Goal: Information Seeking & Learning: Learn about a topic

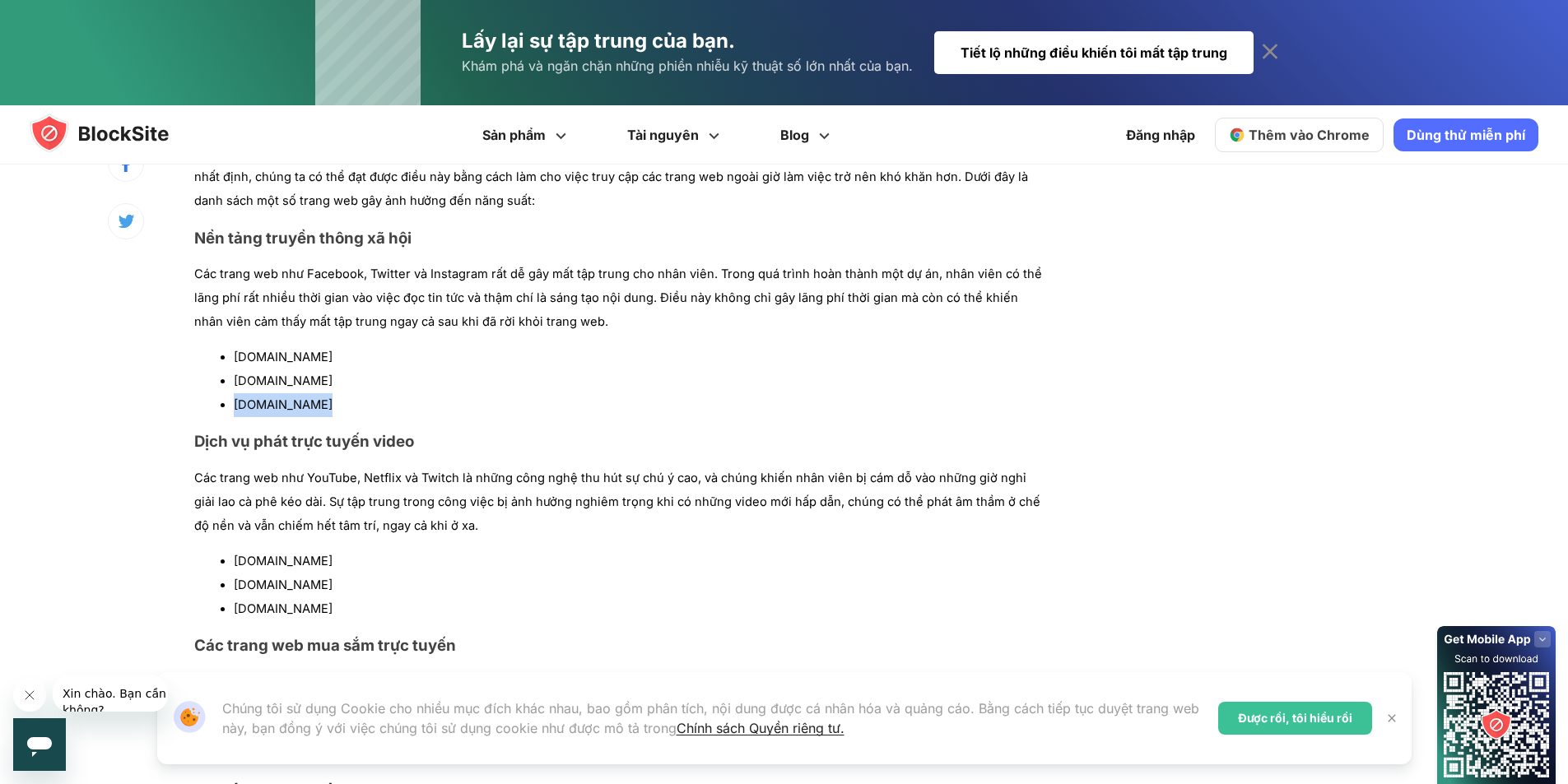
drag, startPoint x: 235, startPoint y: 404, endPoint x: 359, endPoint y: 404, distance: 124.0
click at [359, 404] on li "[DOMAIN_NAME]" at bounding box center [642, 405] width 815 height 24
copy font "[DOMAIN_NAME]"
click at [820, 534] on p "Các trang web như YouTube, Netflix và Twitch là những công nghệ thu hút sự chú …" at bounding box center [621, 502] width 854 height 71
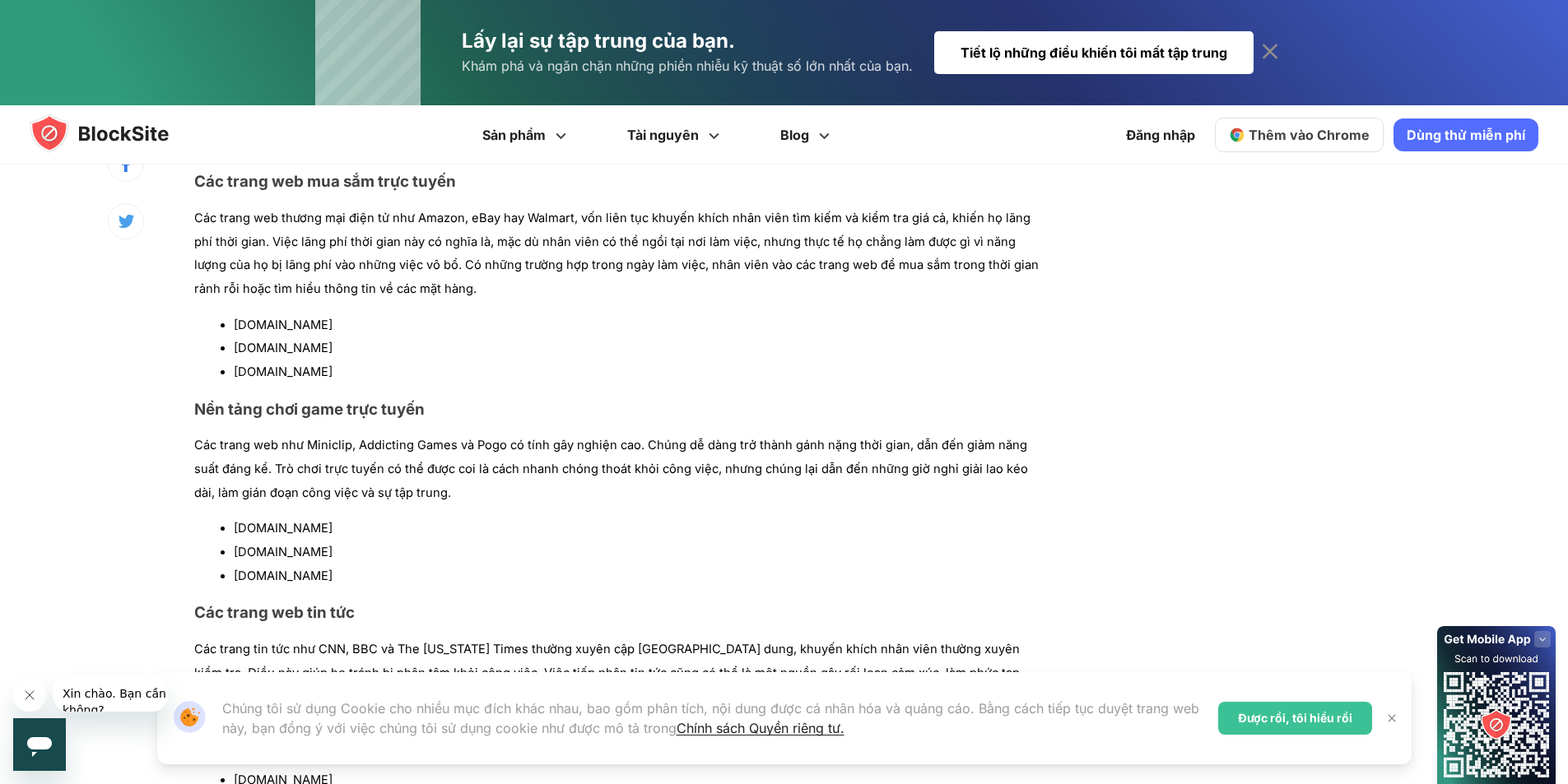
scroll to position [1728, 0]
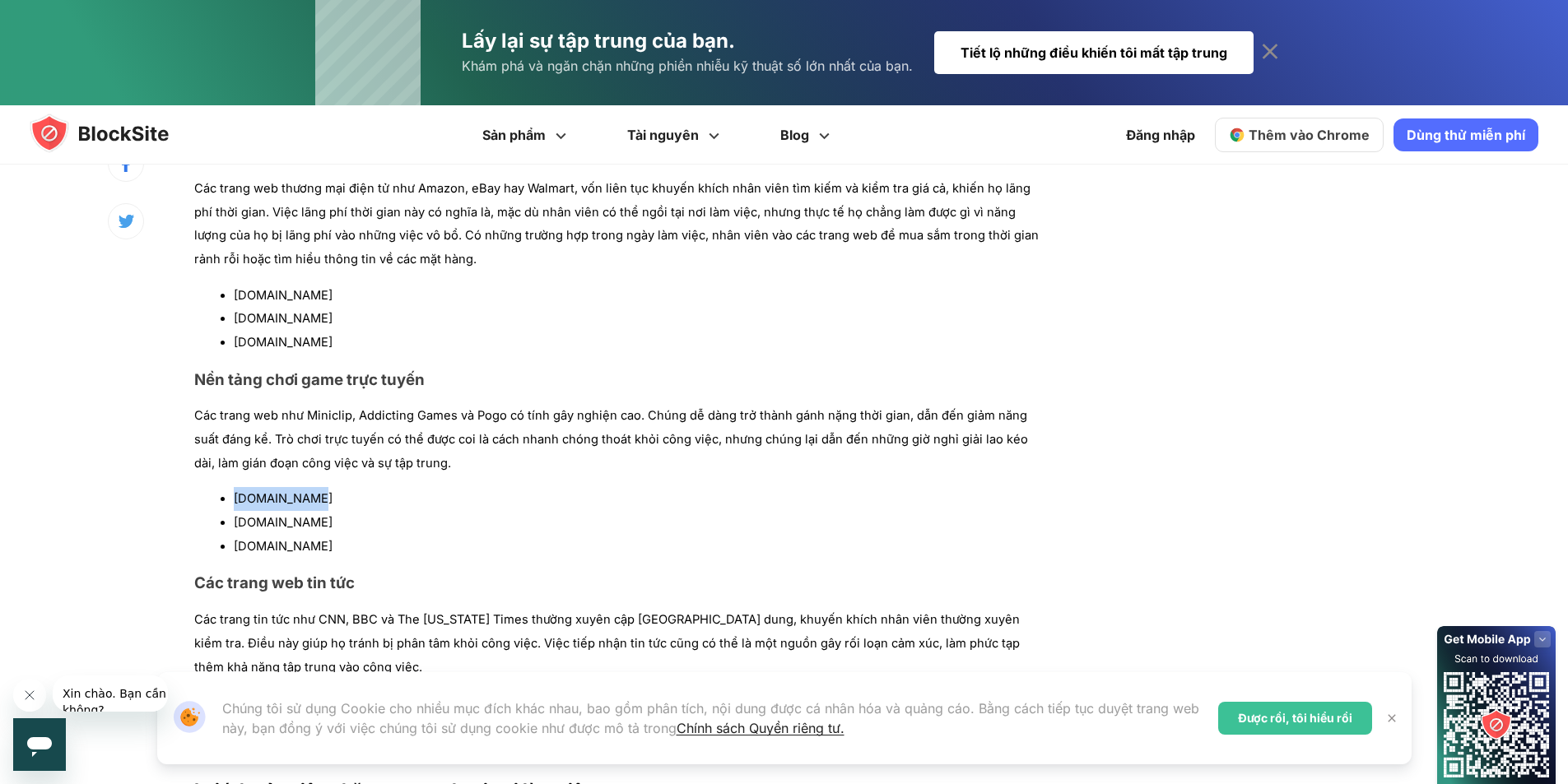
drag, startPoint x: 307, startPoint y: 502, endPoint x: 230, endPoint y: 504, distance: 77.0
click at [230, 504] on ul "[DOMAIN_NAME] [DOMAIN_NAME] [DOMAIN_NAME]" at bounding box center [621, 523] width 854 height 71
copy font "[DOMAIN_NAME]"
drag, startPoint x: 236, startPoint y: 524, endPoint x: 378, endPoint y: 522, distance: 142.0
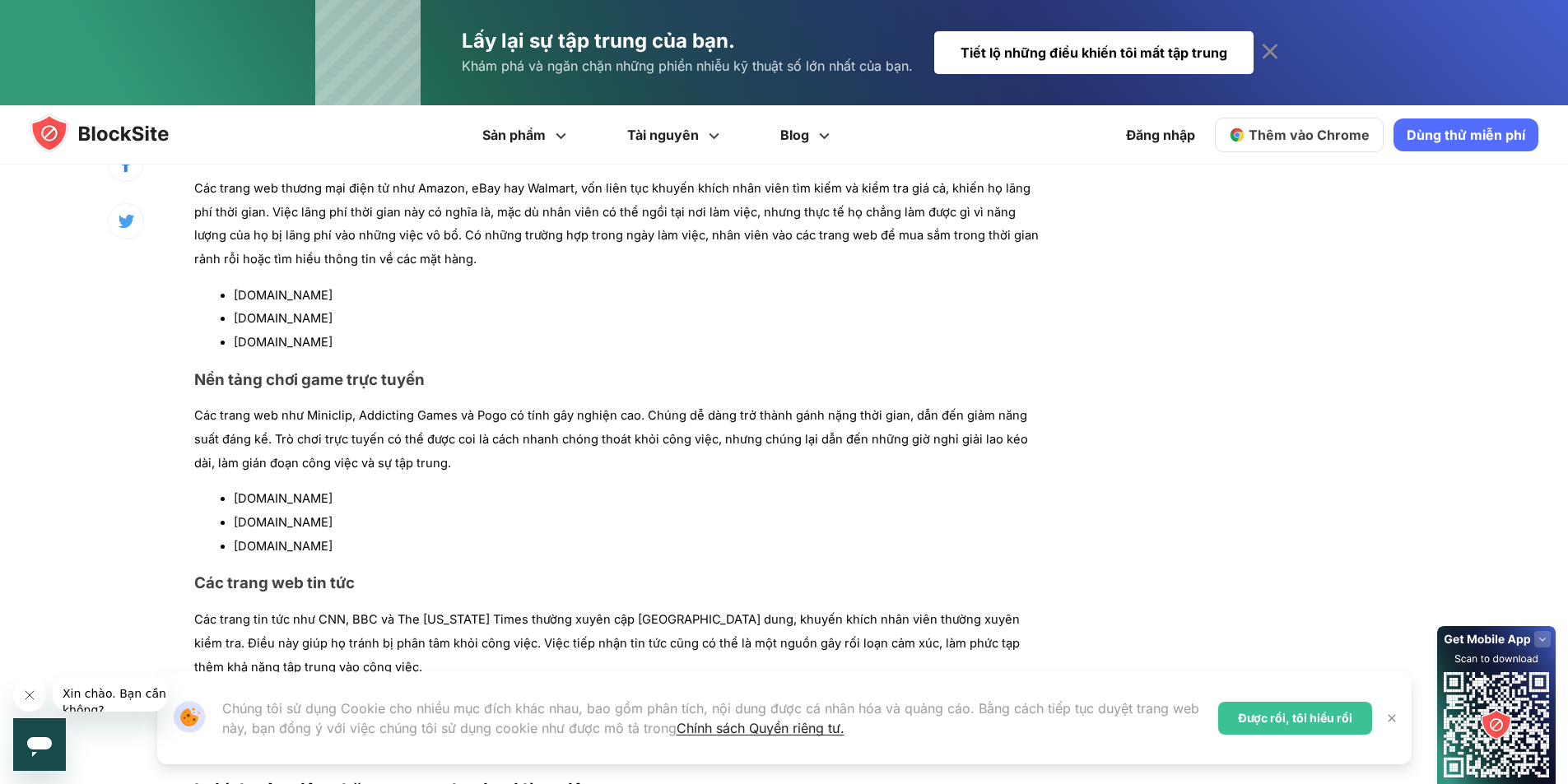
click at [378, 522] on li "[DOMAIN_NAME]" at bounding box center [642, 522] width 815 height 24
copy font "[DOMAIN_NAME]"
click at [660, 589] on h3 "Các trang web tin tức" at bounding box center [621, 583] width 854 height 19
drag, startPoint x: 237, startPoint y: 546, endPoint x: 309, endPoint y: 546, distance: 72.0
click at [309, 546] on li "[DOMAIN_NAME]" at bounding box center [642, 546] width 815 height 24
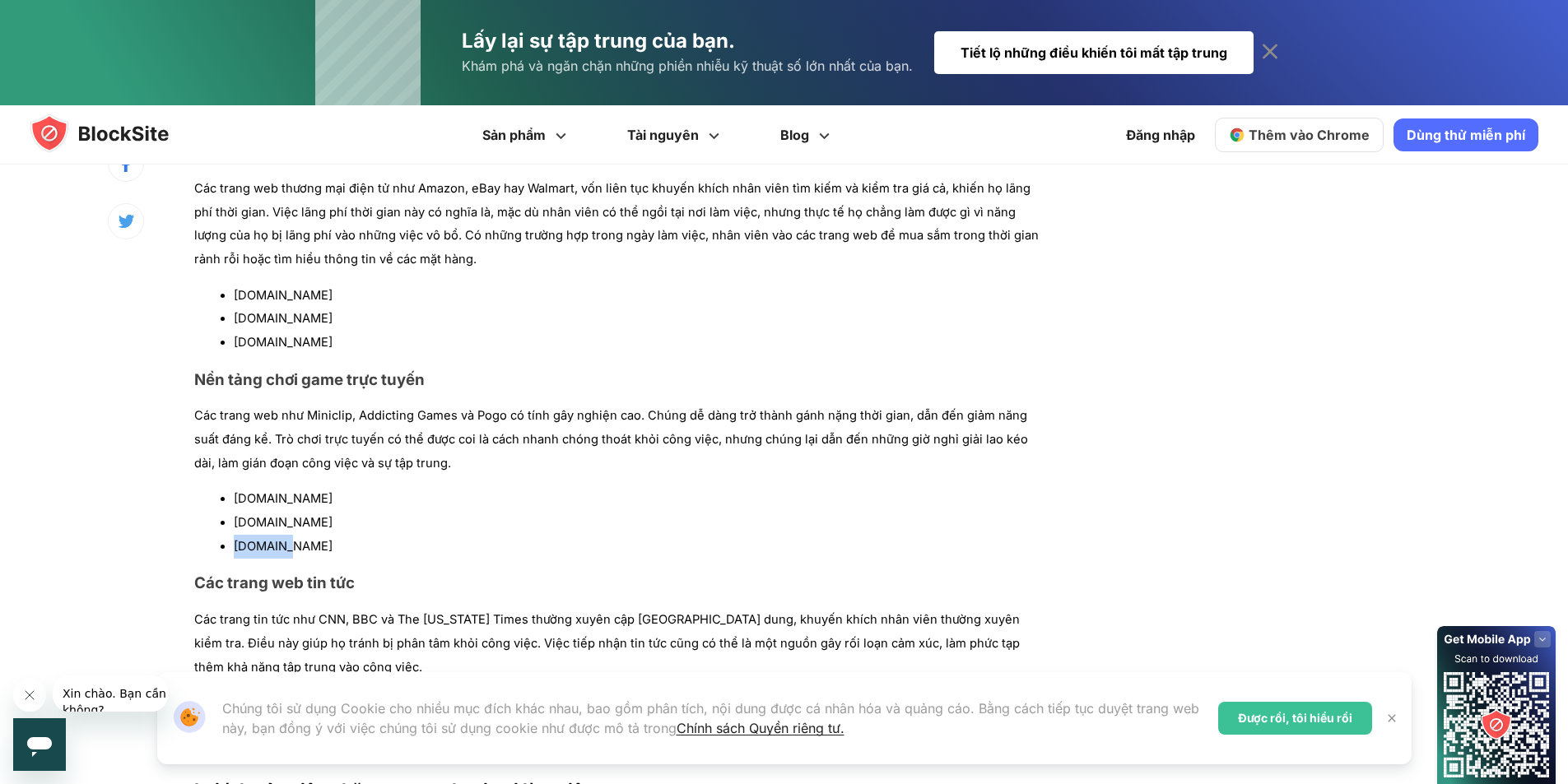
copy font "[DOMAIN_NAME]"
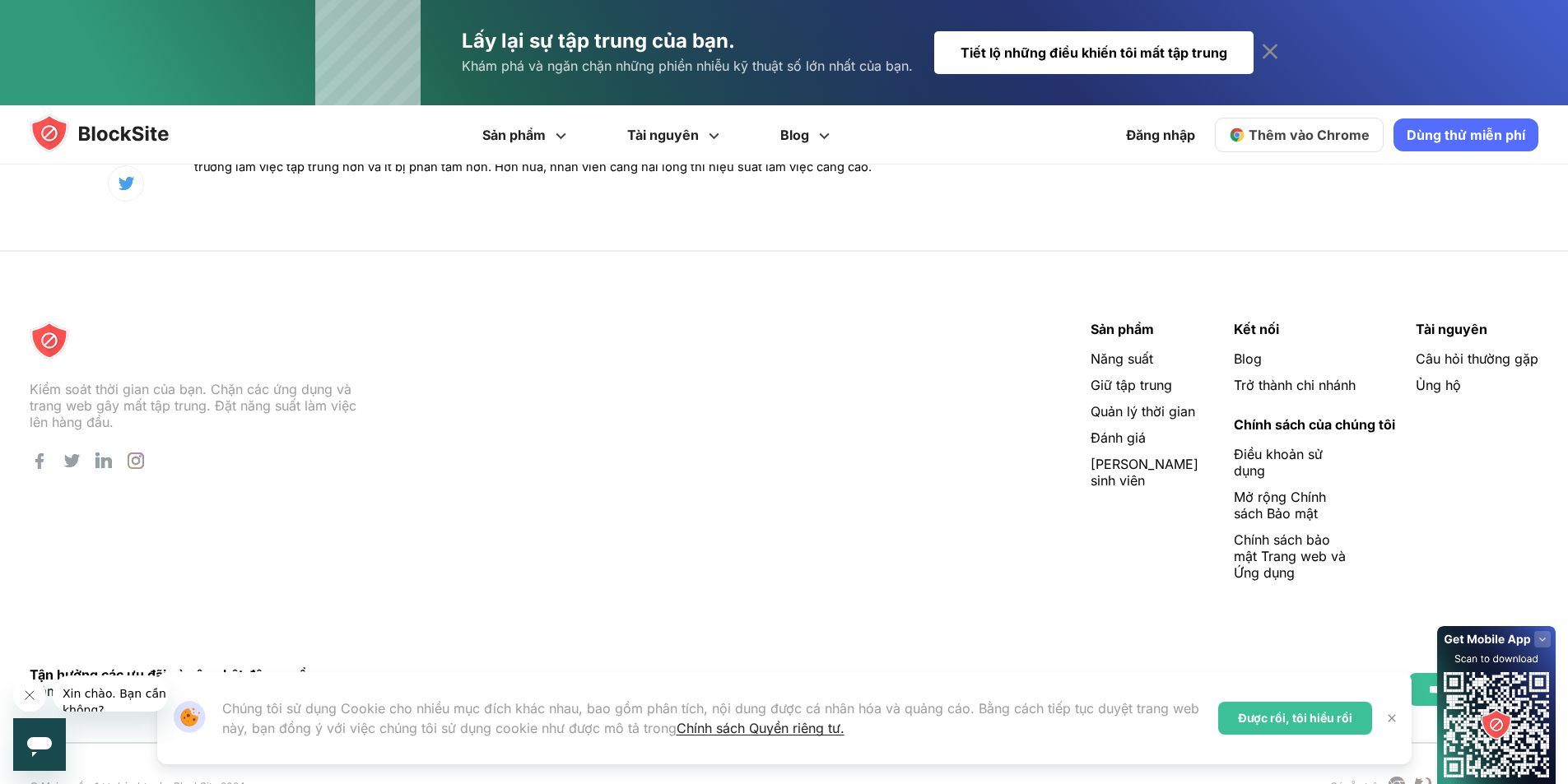
scroll to position [4331, 0]
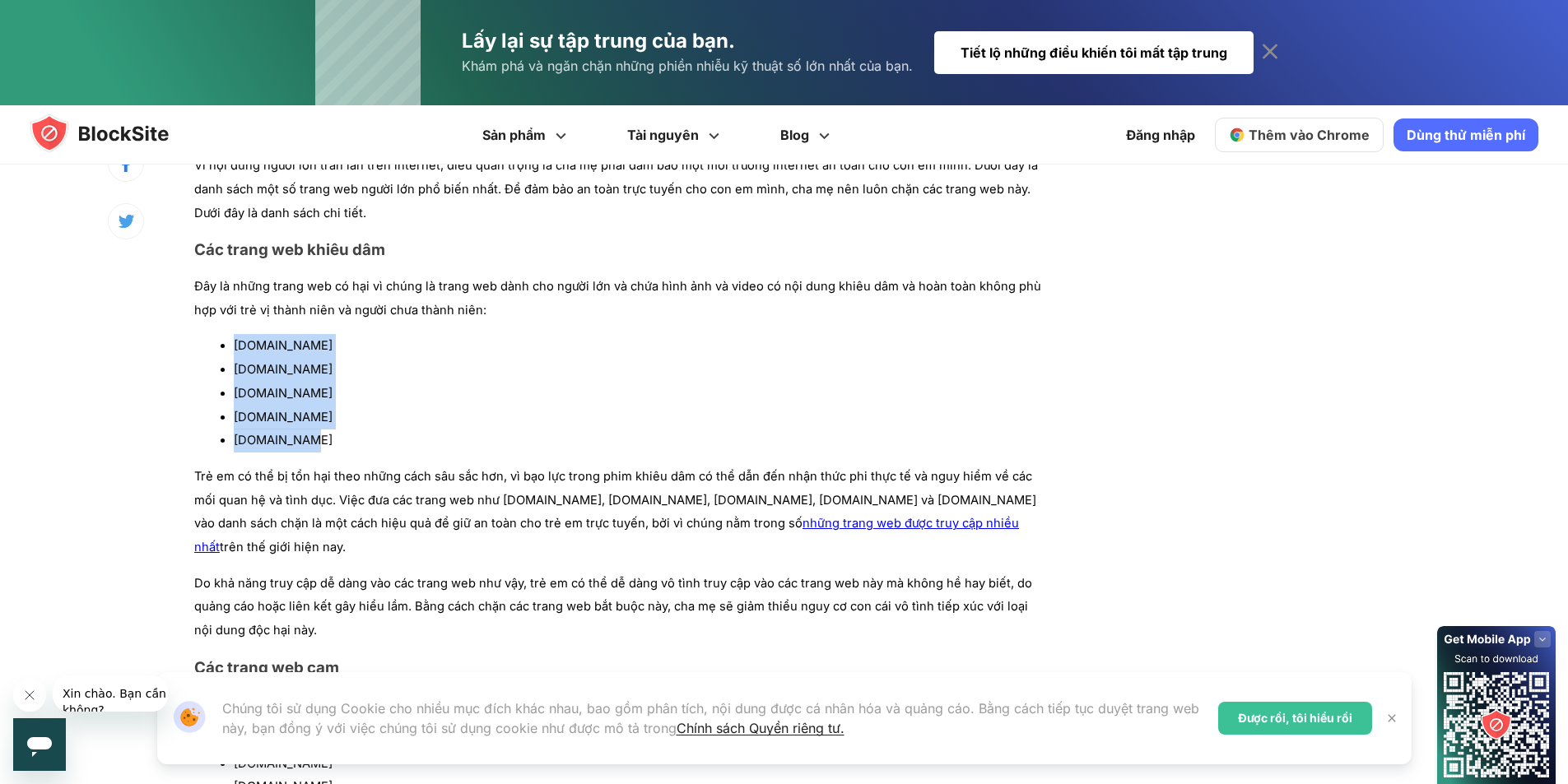
click at [790, 416] on li "youporn.com" at bounding box center [642, 417] width 815 height 24
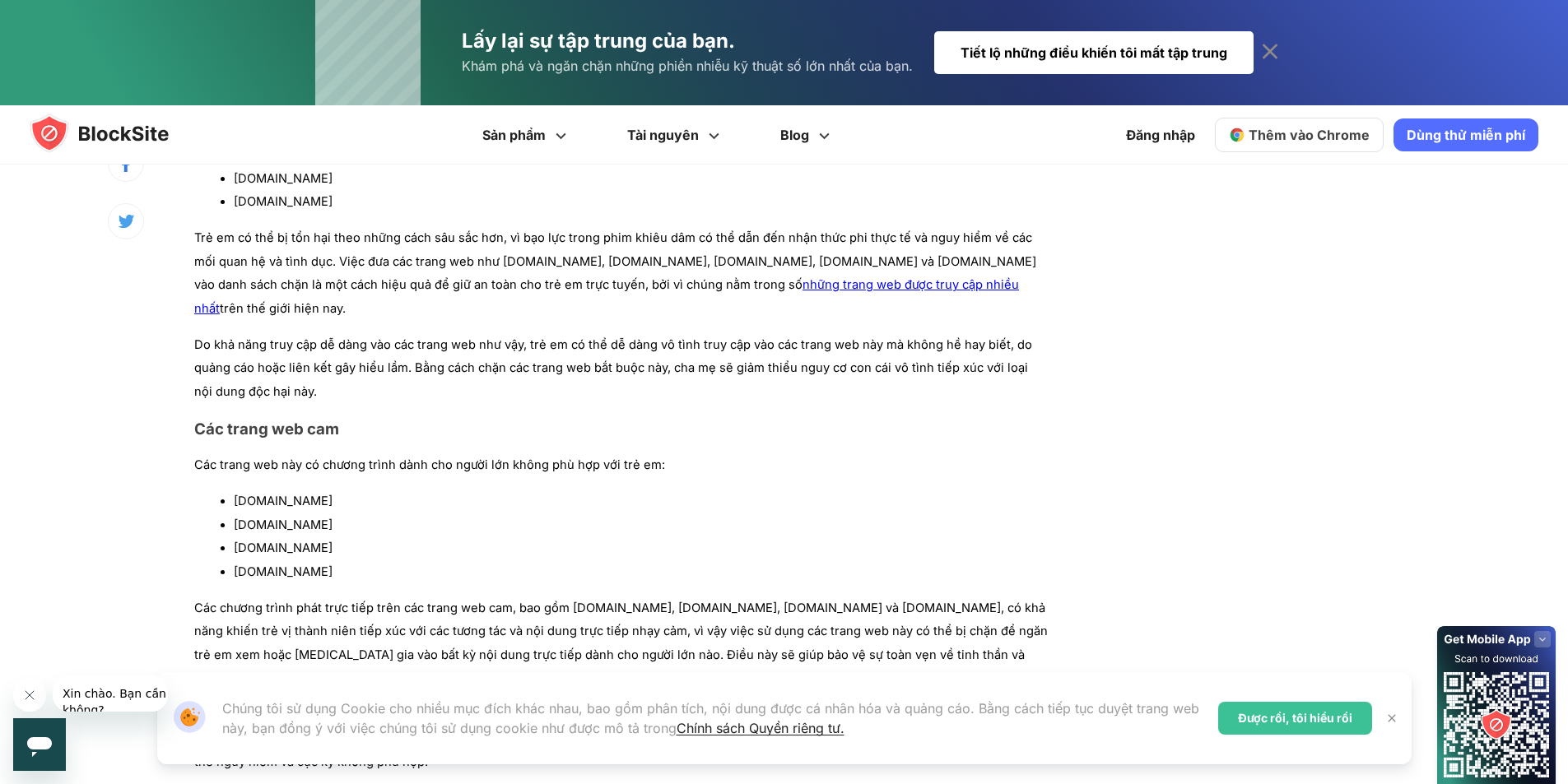
scroll to position [1646, 0]
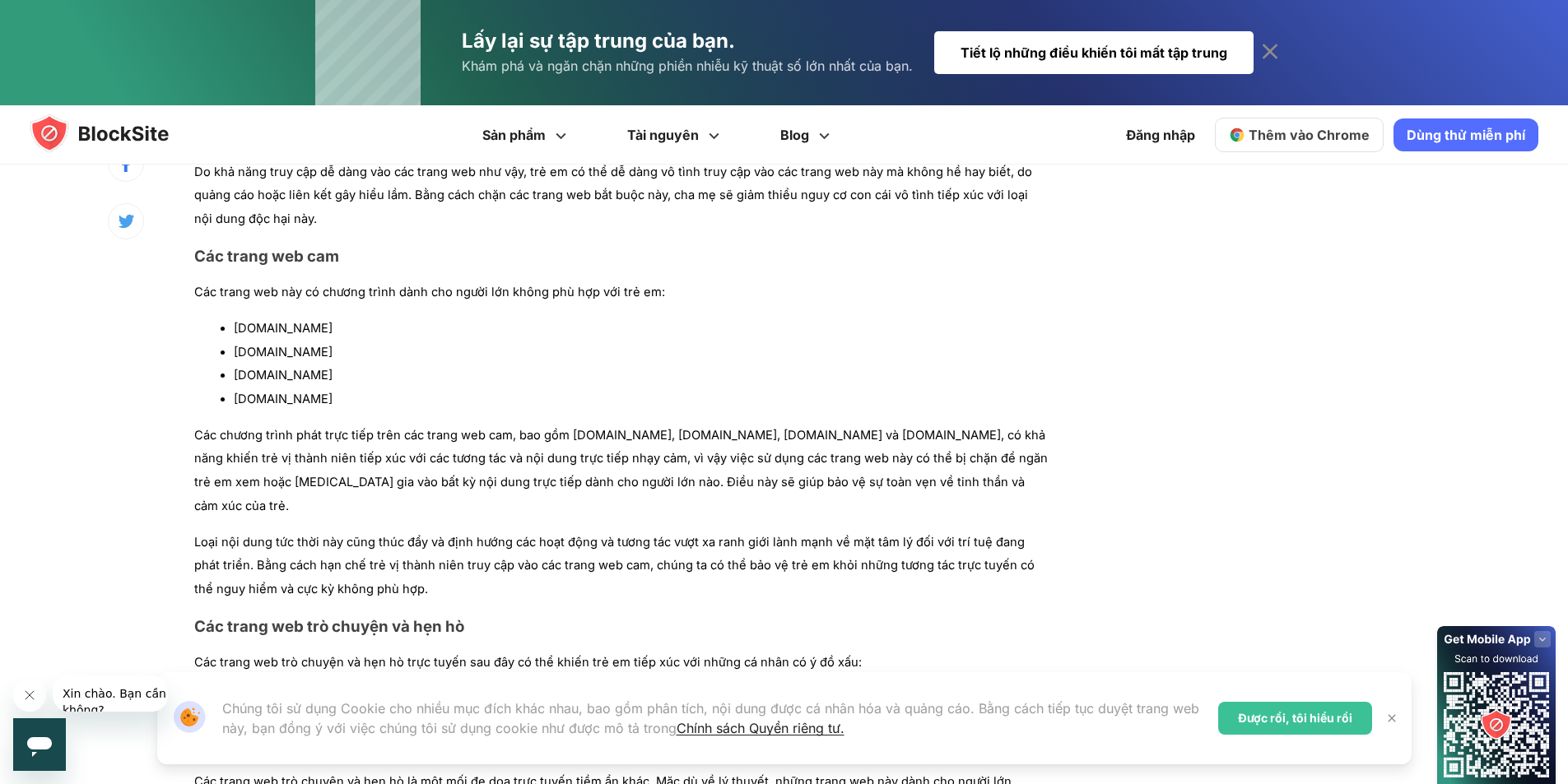
drag, startPoint x: 232, startPoint y: 310, endPoint x: 336, endPoint y: 309, distance: 104.0
click at [336, 317] on ul "chaturbate.com bongacams.com myfreecams.com livejasmin.com" at bounding box center [621, 364] width 854 height 94
copy font "chaturbate.com"
drag, startPoint x: 232, startPoint y: 327, endPoint x: 351, endPoint y: 326, distance: 119.0
click at [351, 326] on ul "chaturbate.com bongacams.com myfreecams.com livejasmin.com" at bounding box center [621, 364] width 854 height 94
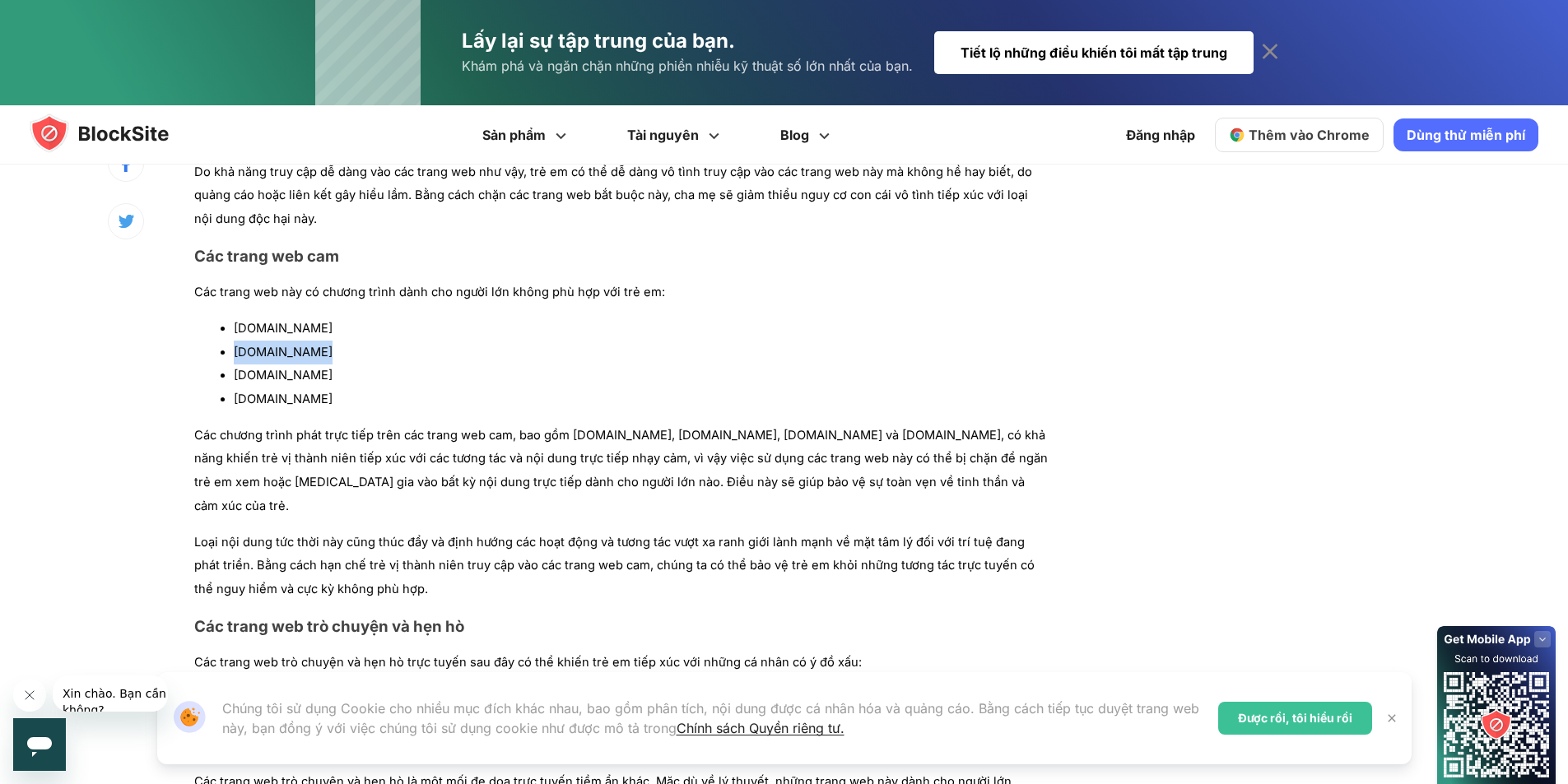
copy font "bongacams.com"
drag, startPoint x: 234, startPoint y: 353, endPoint x: 336, endPoint y: 353, distance: 102.0
click at [336, 364] on li "myfreecams.com" at bounding box center [642, 376] width 815 height 24
copy font "myfreecams.com"
drag, startPoint x: 235, startPoint y: 374, endPoint x: 323, endPoint y: 370, distance: 88.1
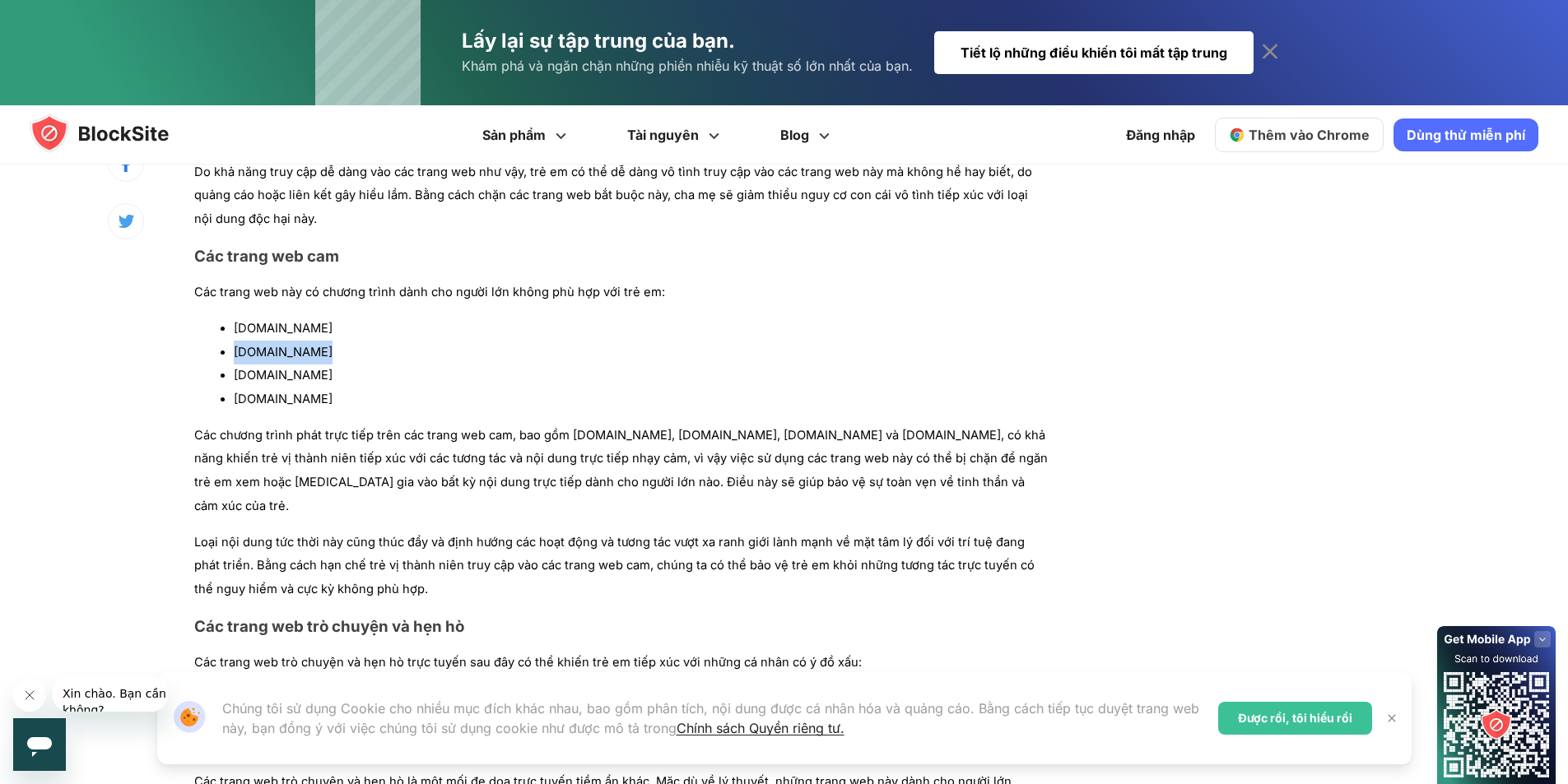
click at [323, 388] on li "livejasmin.com" at bounding box center [642, 400] width 815 height 24
copy font "livejasmin.com"
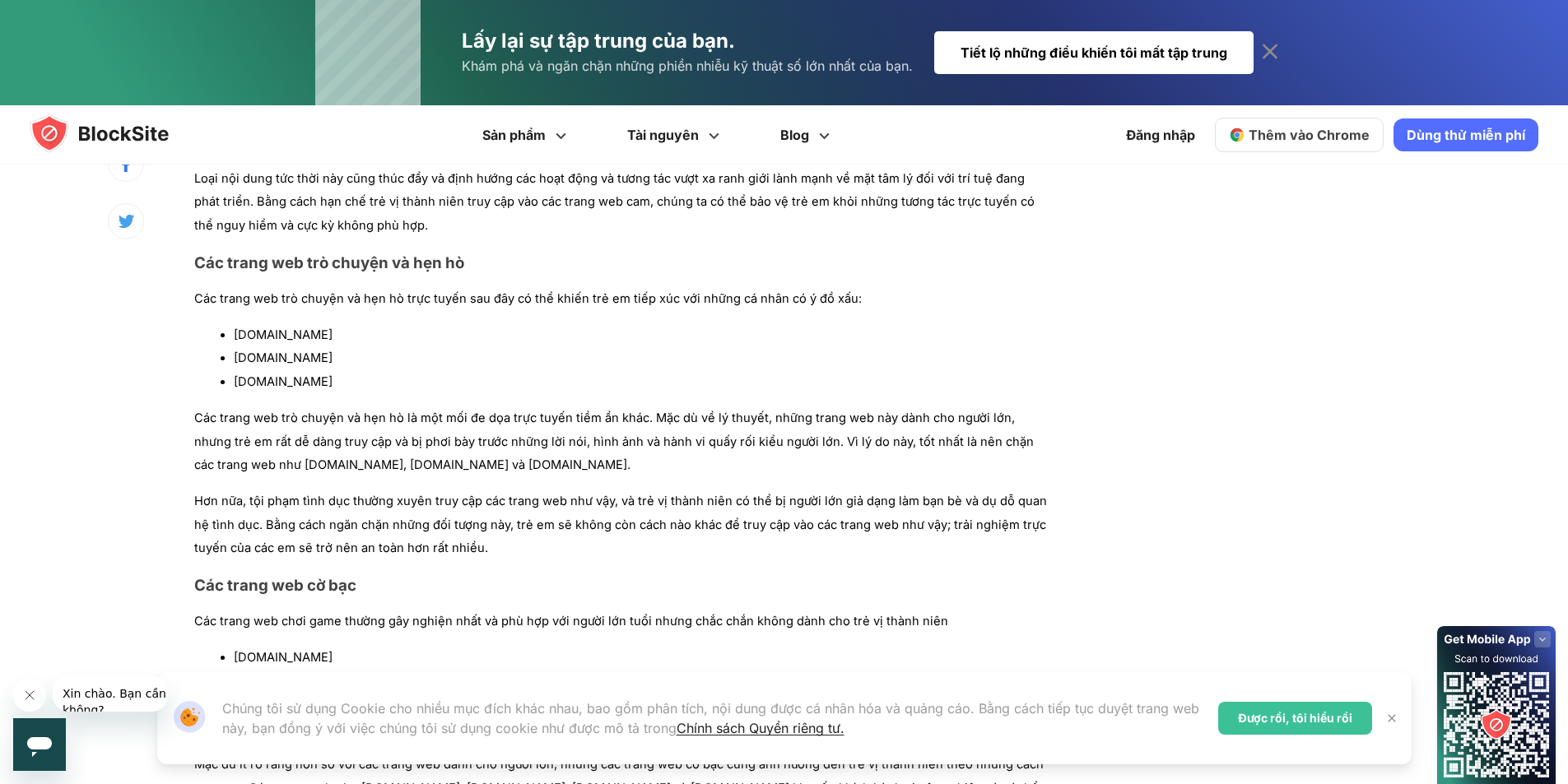
scroll to position [2057, 0]
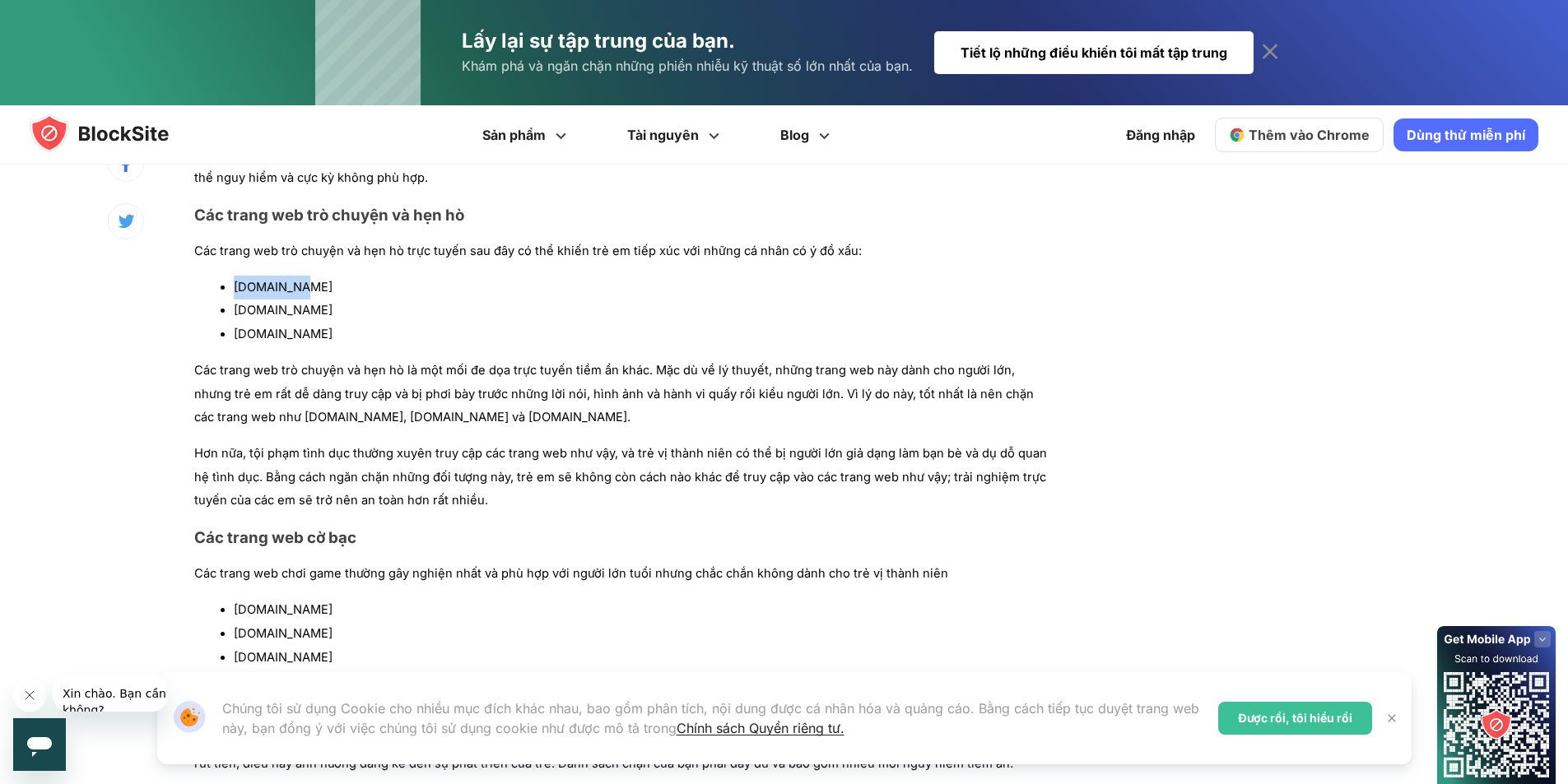
drag, startPoint x: 236, startPoint y: 242, endPoint x: 308, endPoint y: 240, distance: 72.0
click at [308, 276] on li "omegle.com" at bounding box center [642, 287] width 815 height 24
copy font "omegle.com"
drag, startPoint x: 236, startPoint y: 260, endPoint x: 378, endPoint y: 263, distance: 142.0
click at [378, 299] on li "chatroulette.com" at bounding box center [642, 311] width 815 height 24
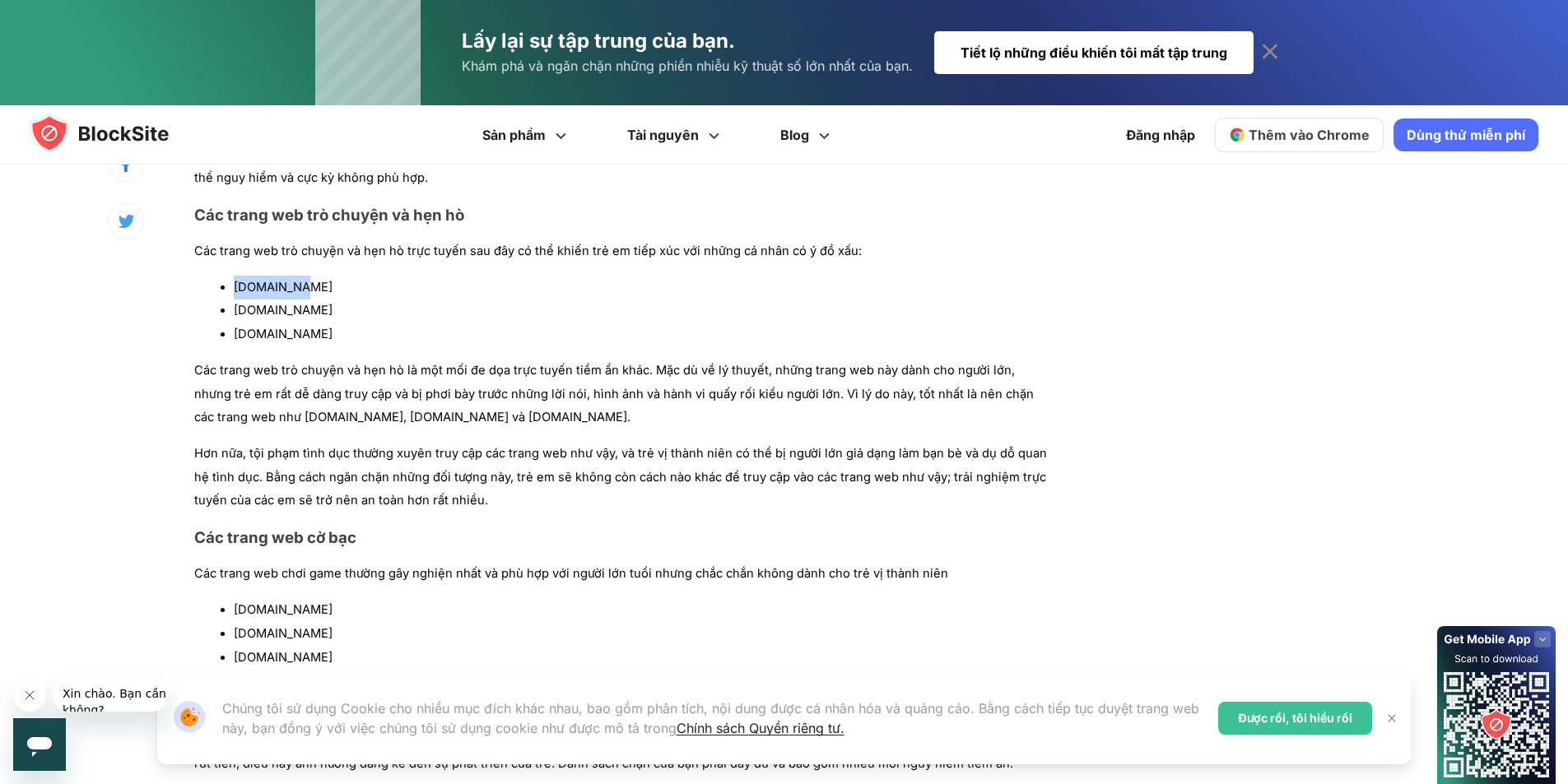
copy font "chatroulette.com"
drag, startPoint x: 234, startPoint y: 287, endPoint x: 323, endPoint y: 290, distance: 89.1
click at [323, 323] on li "tinder.com" at bounding box center [642, 335] width 815 height 24
copy font "tinder.com"
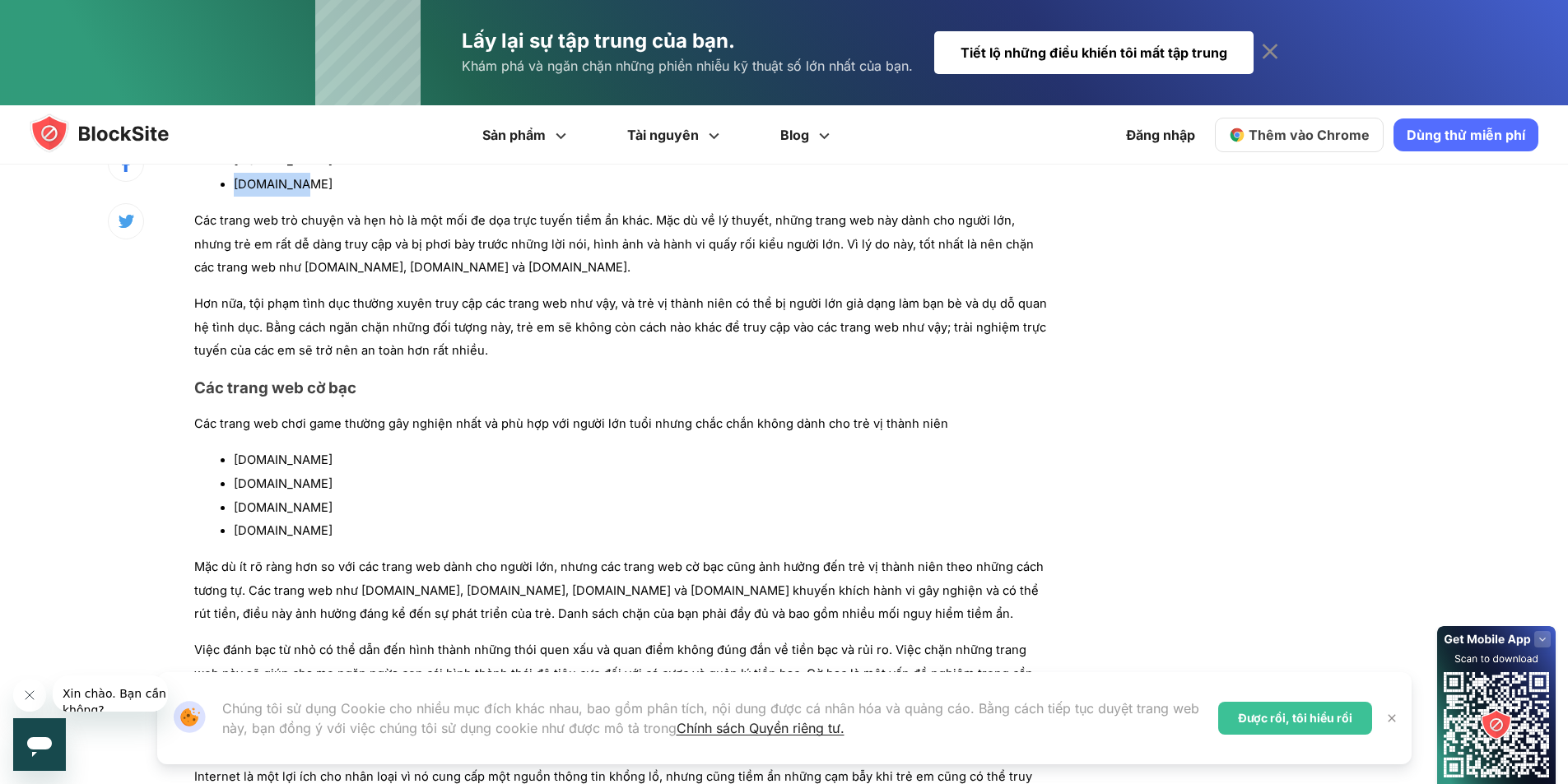
scroll to position [2387, 0]
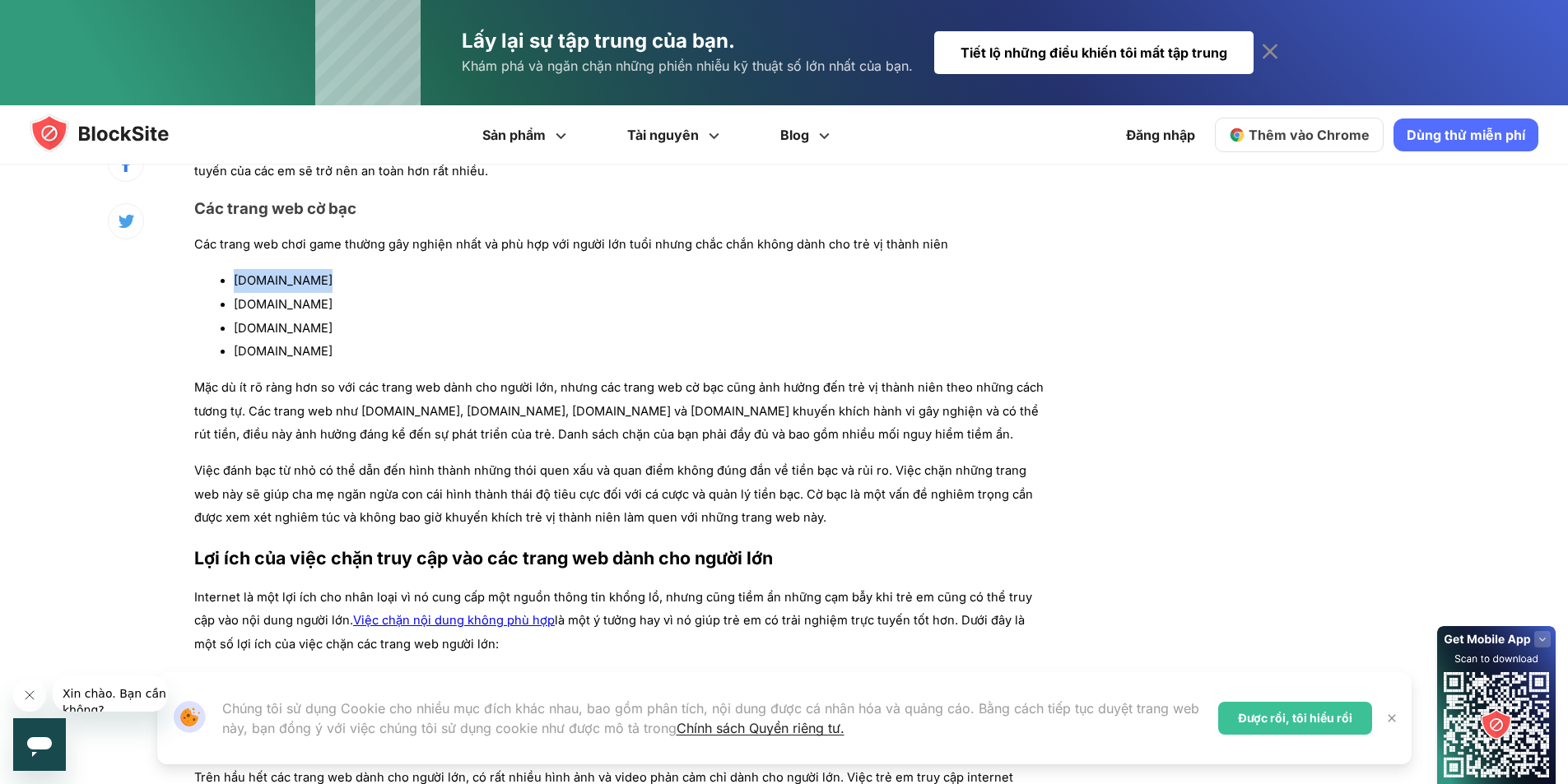
drag, startPoint x: 326, startPoint y: 231, endPoint x: 230, endPoint y: 238, distance: 96.3
click at [230, 269] on ul "888casino.com casumo.com betonline.ag freespin.com" at bounding box center [621, 316] width 854 height 94
copy font "888casino.com"
drag, startPoint x: 233, startPoint y: 256, endPoint x: 348, endPoint y: 254, distance: 115.0
click at [348, 269] on ul "888casino.com casumo.com betonline.ag freespin.com" at bounding box center [621, 316] width 854 height 94
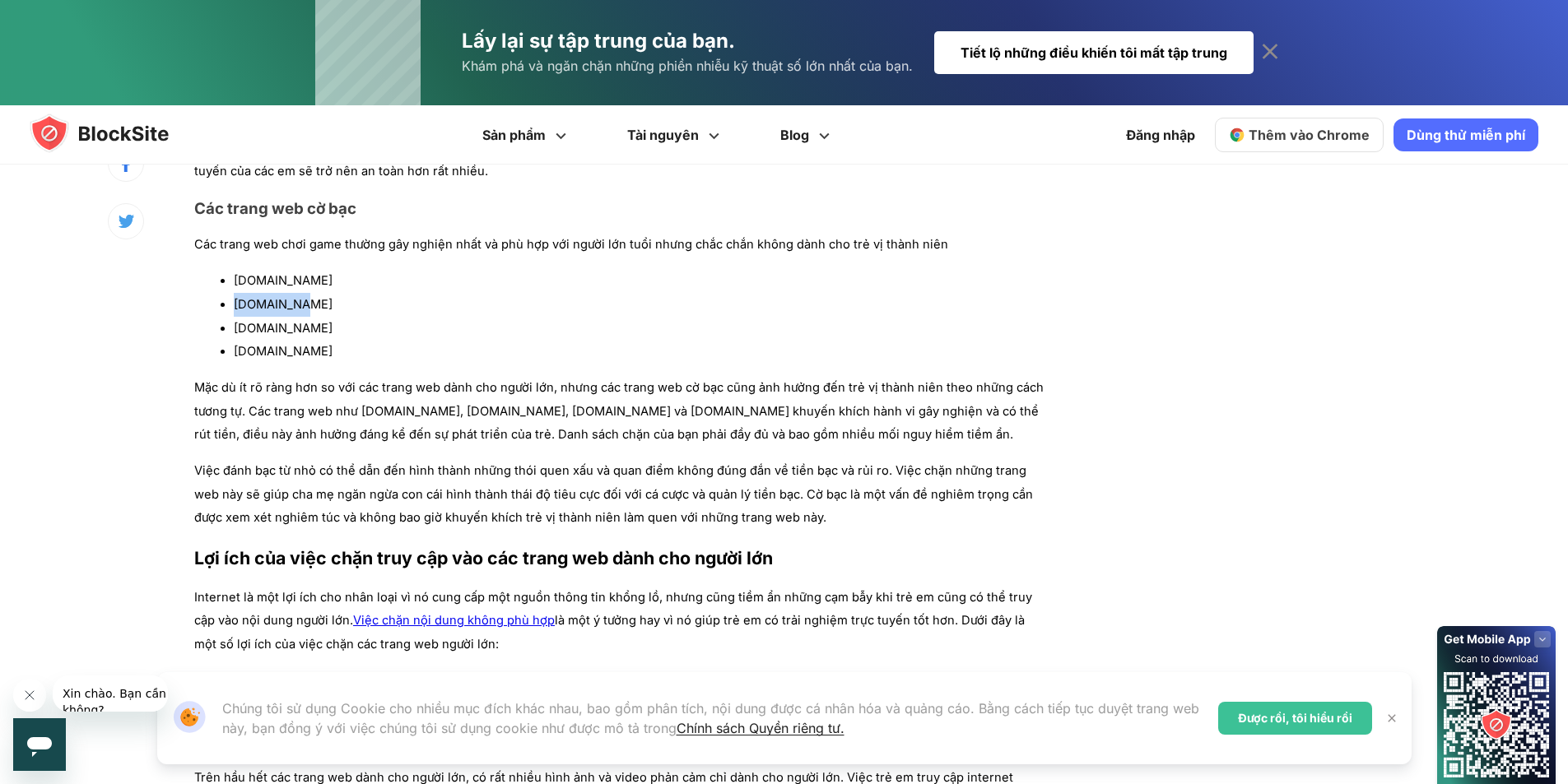
copy font "casumo.com"
drag, startPoint x: 233, startPoint y: 279, endPoint x: 343, endPoint y: 283, distance: 110.1
click at [343, 283] on ul "888casino.com casumo.com betonline.ag freespin.com" at bounding box center [621, 316] width 854 height 94
copy font "betonline.ag"
drag, startPoint x: 236, startPoint y: 302, endPoint x: 326, endPoint y: 302, distance: 90.0
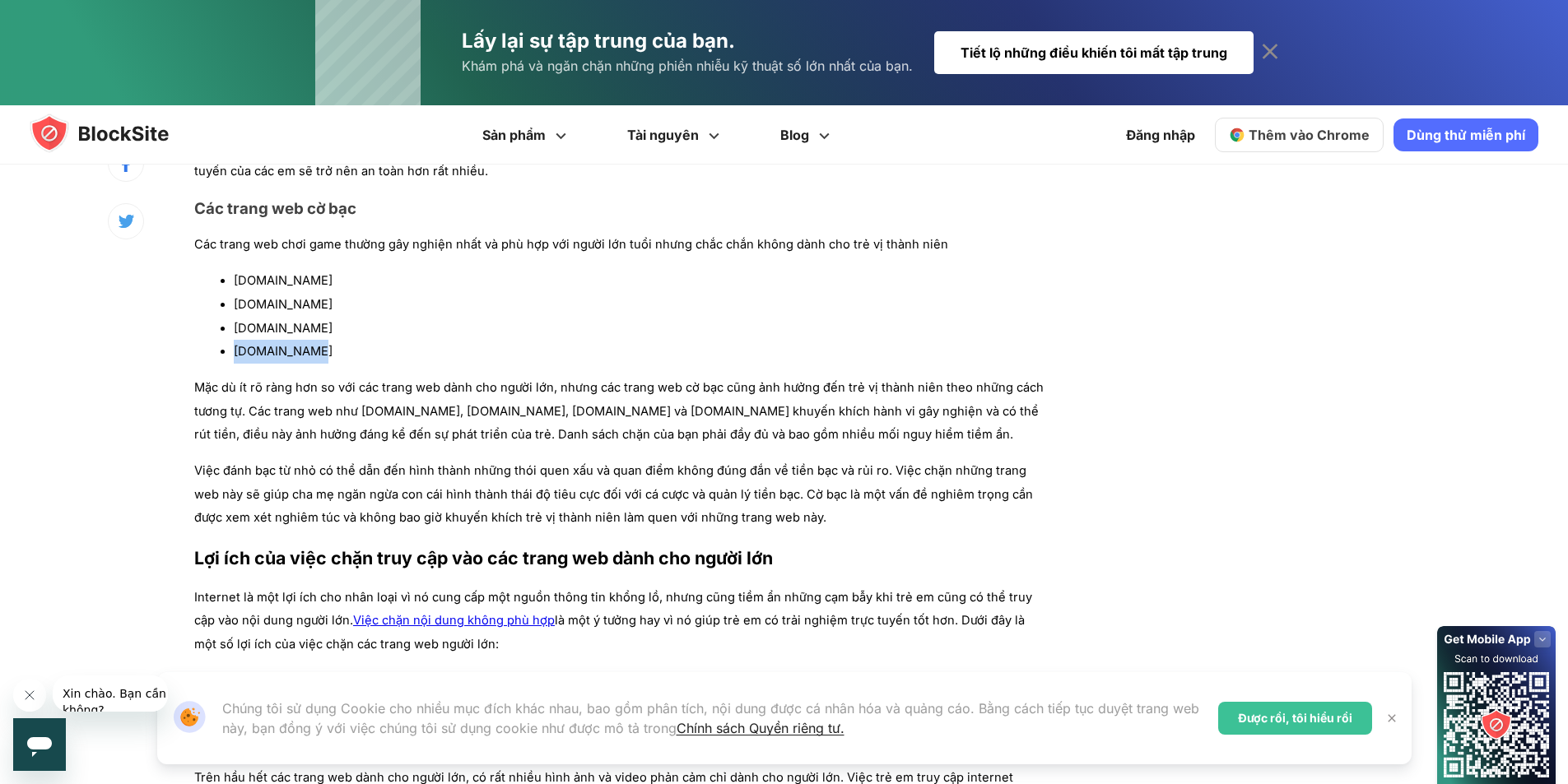
click at [326, 340] on li "freespin.com" at bounding box center [642, 352] width 815 height 24
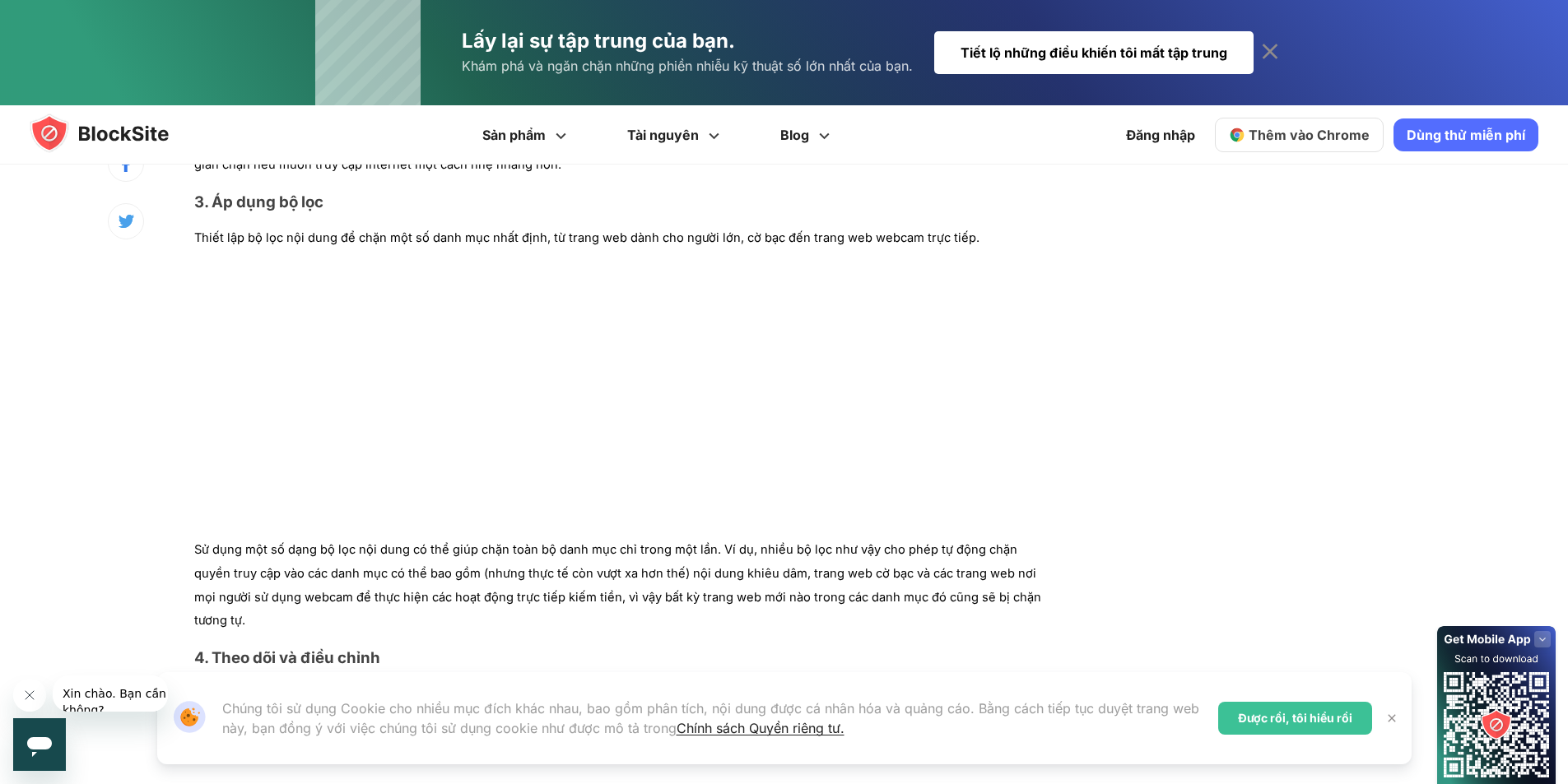
scroll to position [5021, 0]
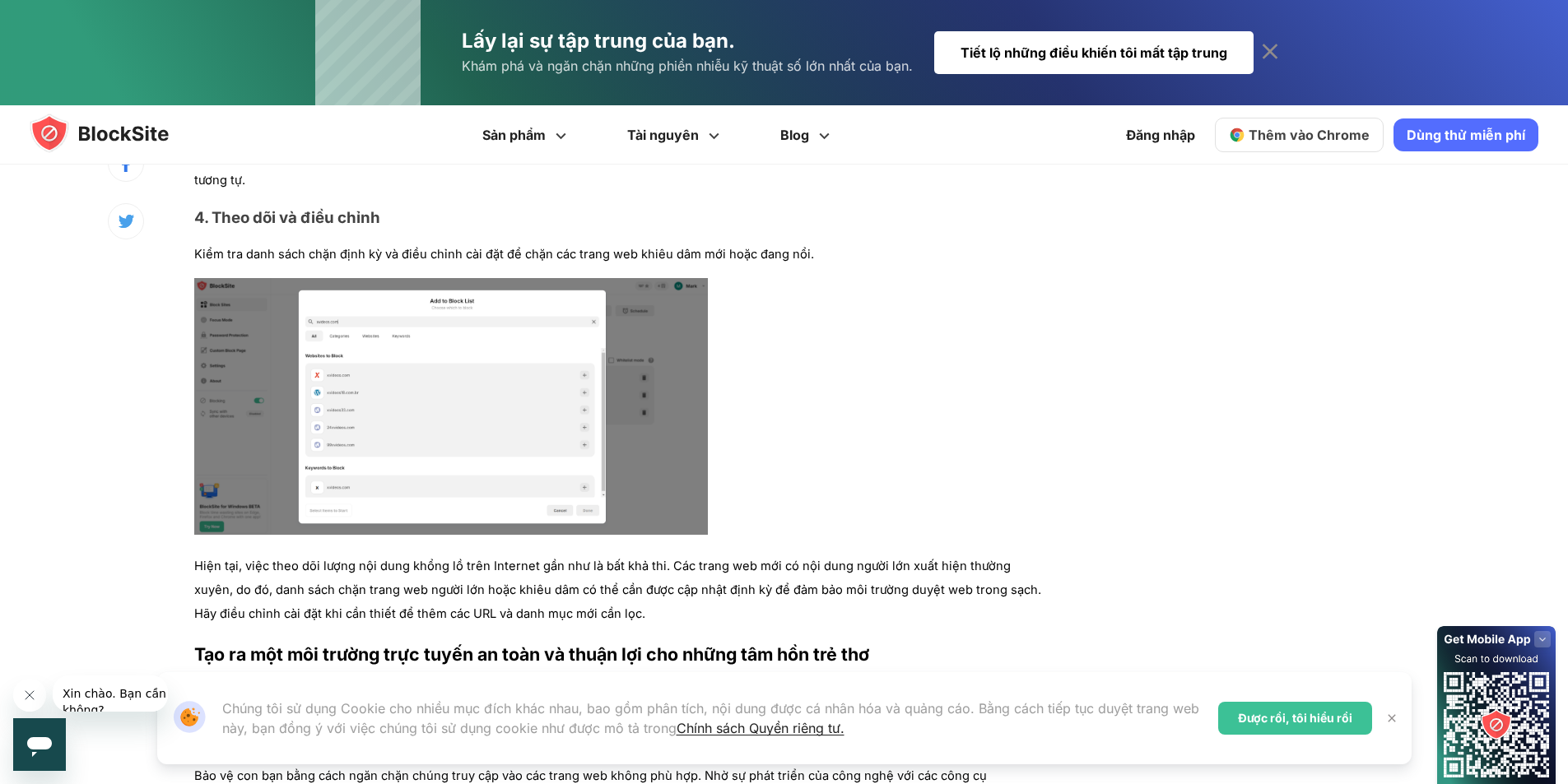
click at [368, 642] on h2 "Tạo ra một môi trường trực tuyến an toàn và thuận lợi cho những tâm hồn trẻ thơ" at bounding box center [621, 655] width 854 height 27
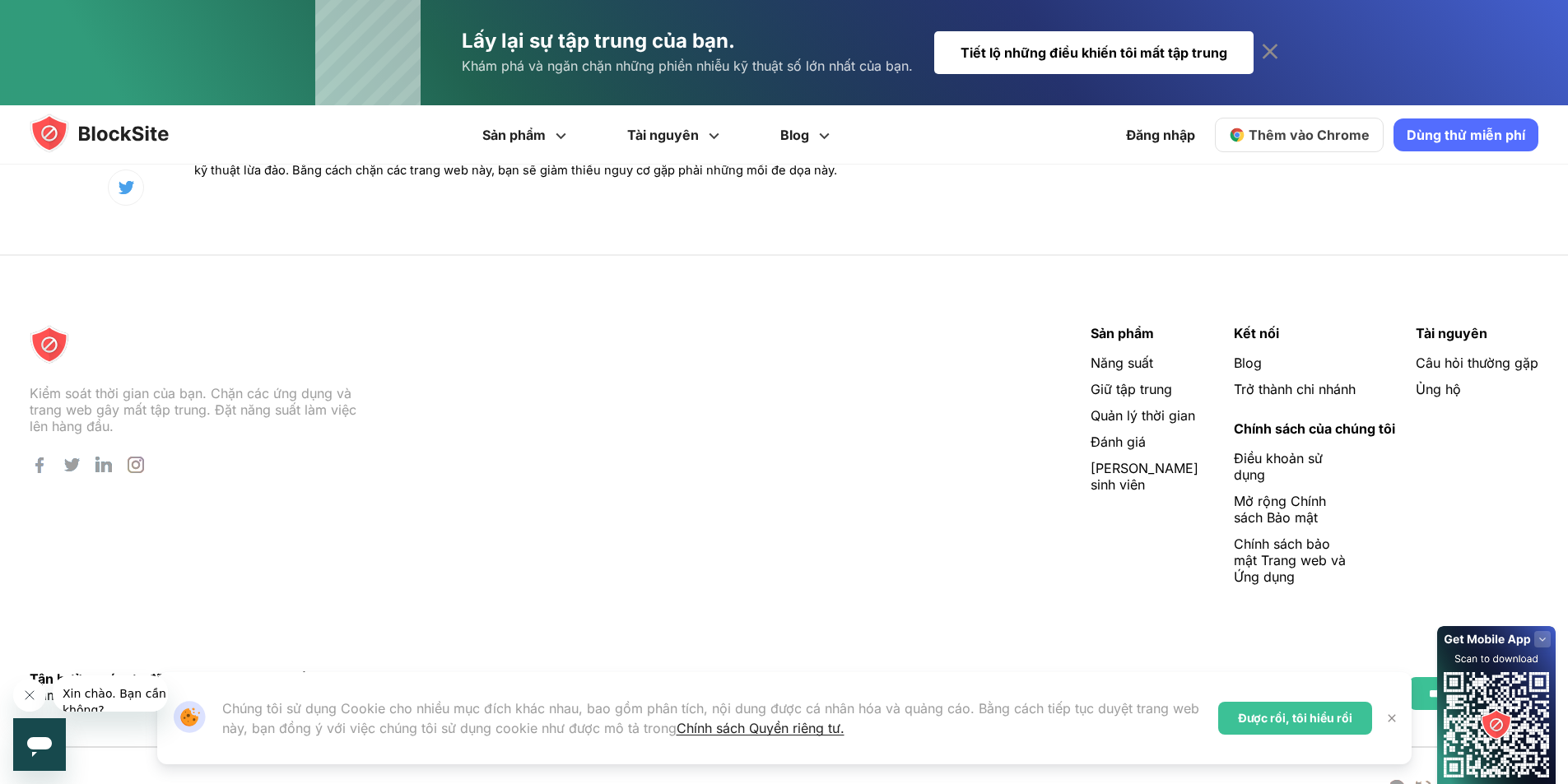
scroll to position [6214, 0]
